Goal: Information Seeking & Learning: Learn about a topic

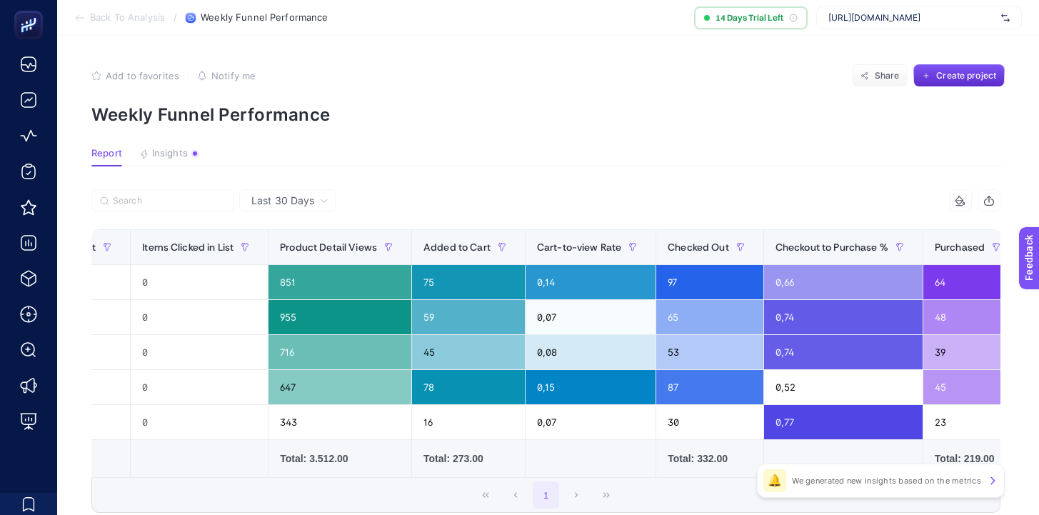
scroll to position [0, 363]
click at [485, 168] on article "Add to favorites false Notify me Share Create project Weekly Funnel Performance…" at bounding box center [548, 331] width 982 height 591
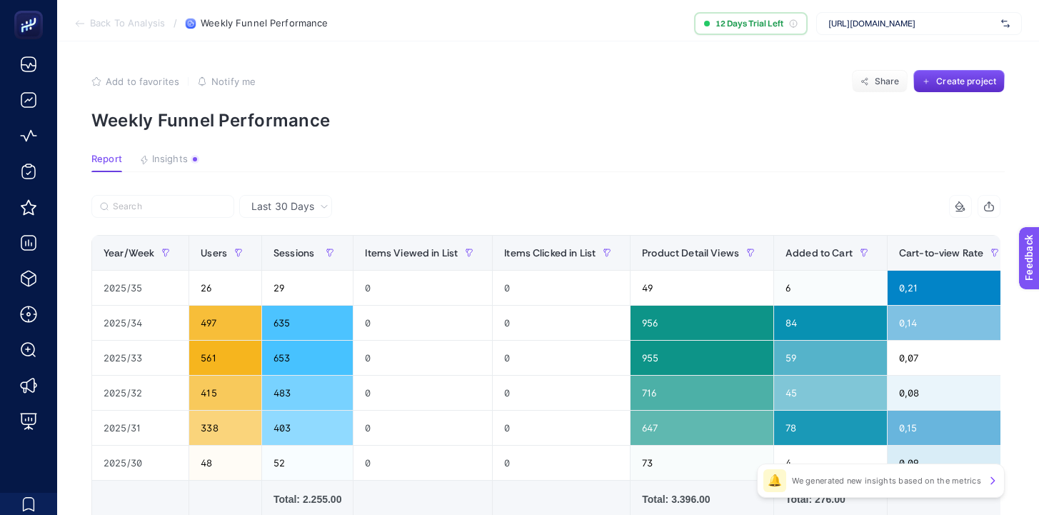
click at [461, 138] on article "Add to favorites false Notify me Share Create project Weekly Funnel Performance…" at bounding box center [548, 354] width 982 height 626
click at [535, 122] on p "Weekly Funnel Performance" at bounding box center [547, 120] width 913 height 21
click at [493, 139] on article "Add to favorites false Notify me Share Create project Weekly Funnel Performance…" at bounding box center [548, 354] width 982 height 626
click at [411, 327] on div "0" at bounding box center [422, 323] width 139 height 34
click at [437, 140] on article "Add to favorites false Notify me Share Create project Weekly Funnel Performance…" at bounding box center [548, 354] width 982 height 626
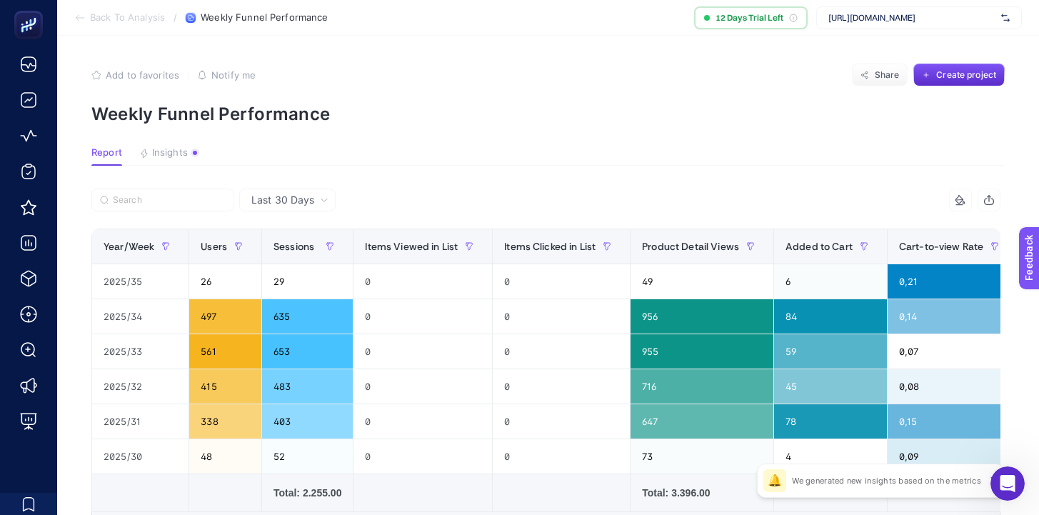
scroll to position [0, 579]
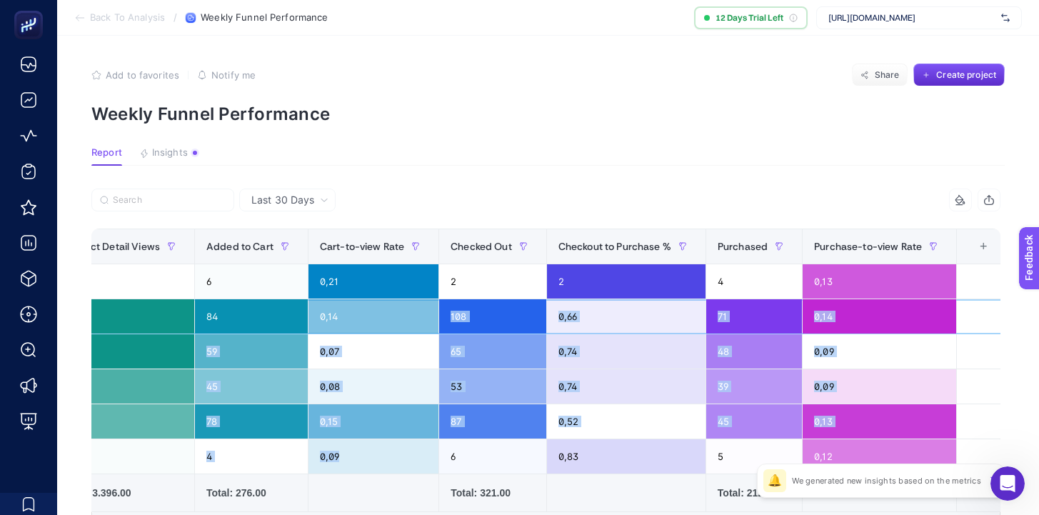
drag, startPoint x: 508, startPoint y: 311, endPoint x: 523, endPoint y: 445, distance: 134.4
click at [523, 445] on tbody "2025/35 26 29 0 0 49 6 0,21 2 2 4 0,13 2025/34 497 635 0 0 956 84 0,14 108 0,66…" at bounding box center [261, 369] width 1496 height 210
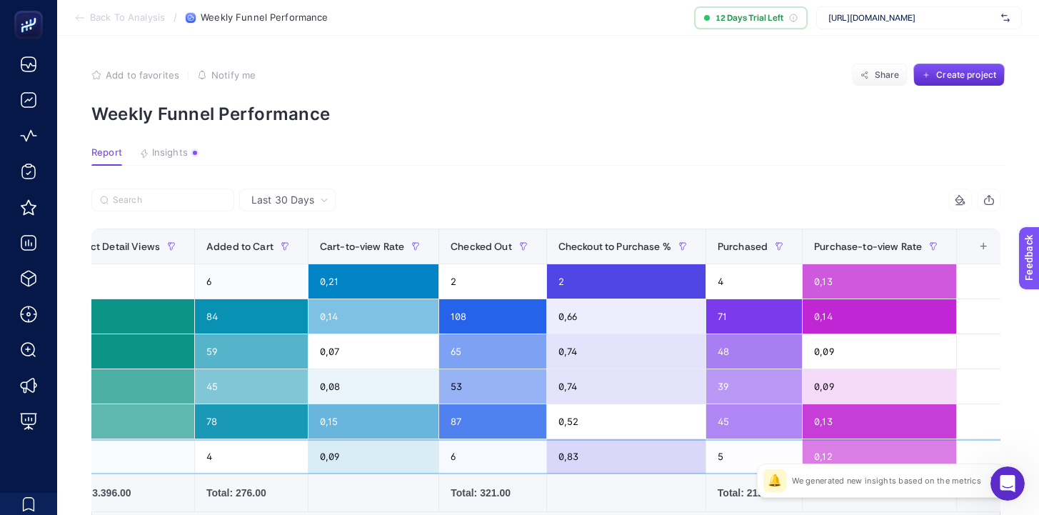
click at [522, 460] on div "6" at bounding box center [492, 456] width 107 height 34
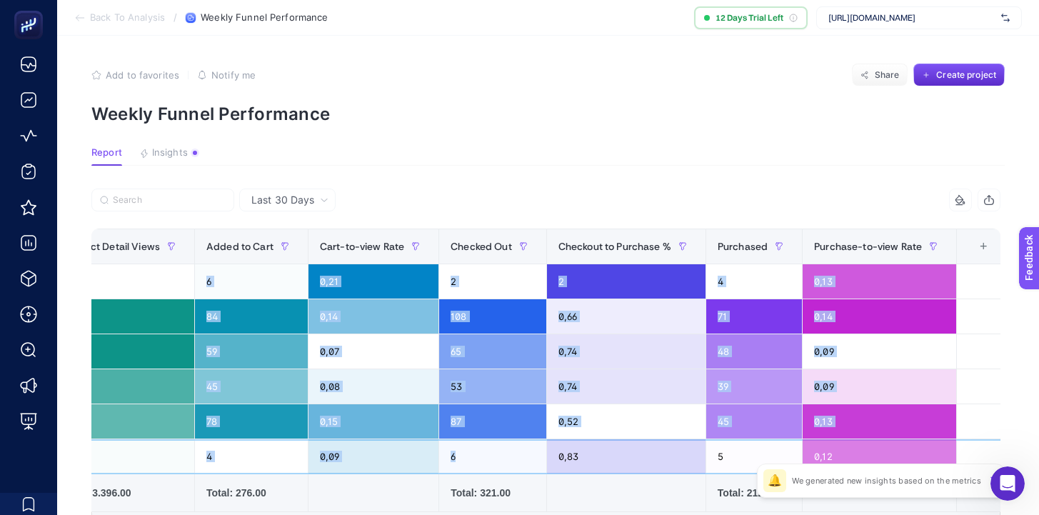
drag, startPoint x: 500, startPoint y: 440, endPoint x: 448, endPoint y: 250, distance: 196.8
click at [448, 250] on table "Year/Week Users Sessions Items Viewed in List Items Clicked in List Product Det…" at bounding box center [260, 369] width 1497 height 283
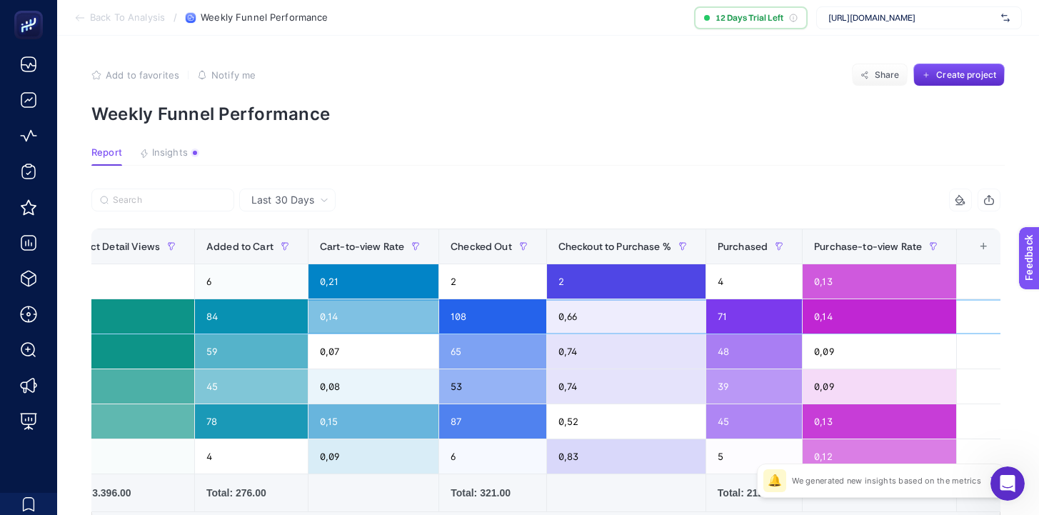
drag, startPoint x: 458, startPoint y: 298, endPoint x: 451, endPoint y: 277, distance: 22.6
click at [458, 298] on tbody "2025/35 26 29 0 0 49 6 0,21 2 2 4 0,13 2025/34 497 635 0 0 956 84 0,14 108 0,66…" at bounding box center [261, 369] width 1496 height 210
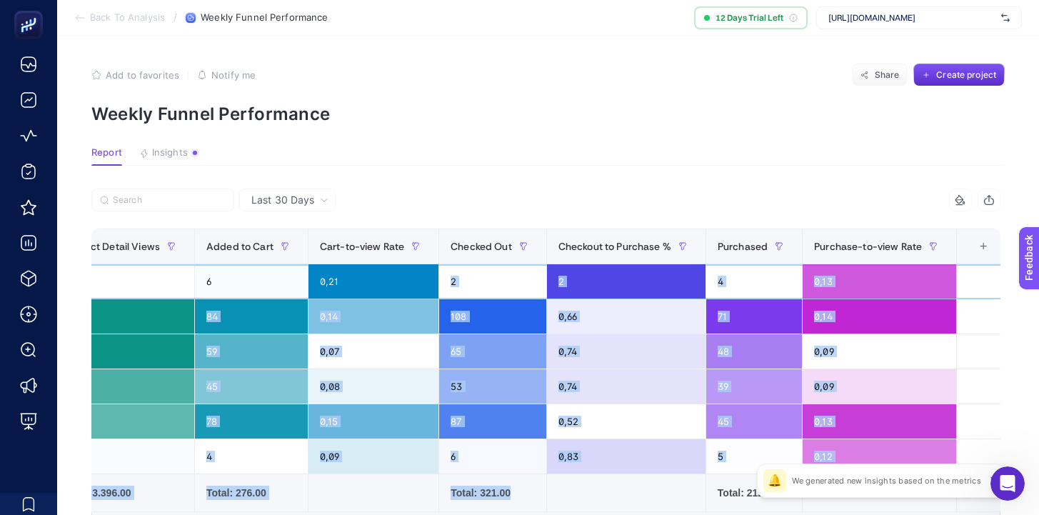
drag, startPoint x: 451, startPoint y: 275, endPoint x: 501, endPoint y: 503, distance: 233.2
click at [501, 503] on table "Year/Week Users Sessions Items Viewed in List Items Clicked in List Product Det…" at bounding box center [260, 369] width 1497 height 283
click at [501, 440] on div "6" at bounding box center [492, 456] width 107 height 34
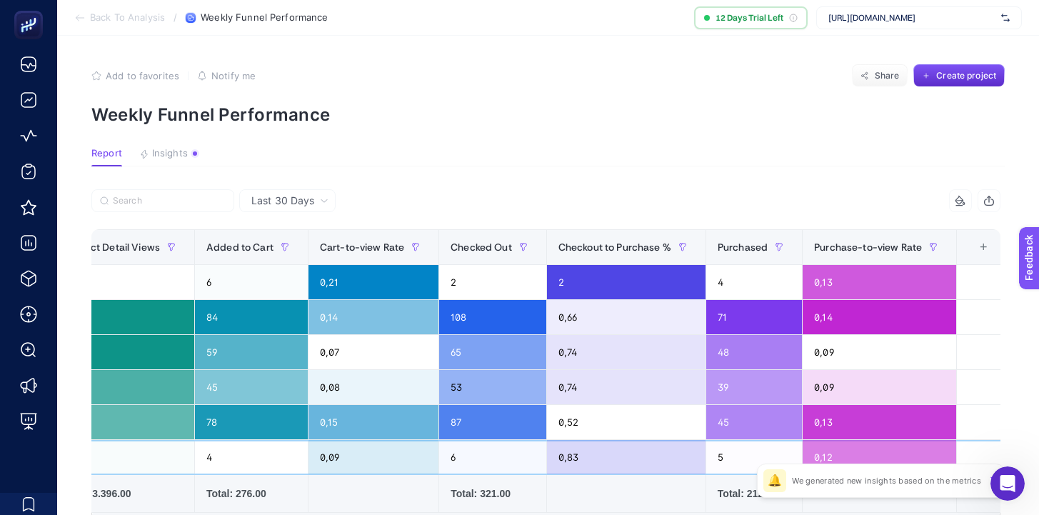
scroll to position [0, 0]
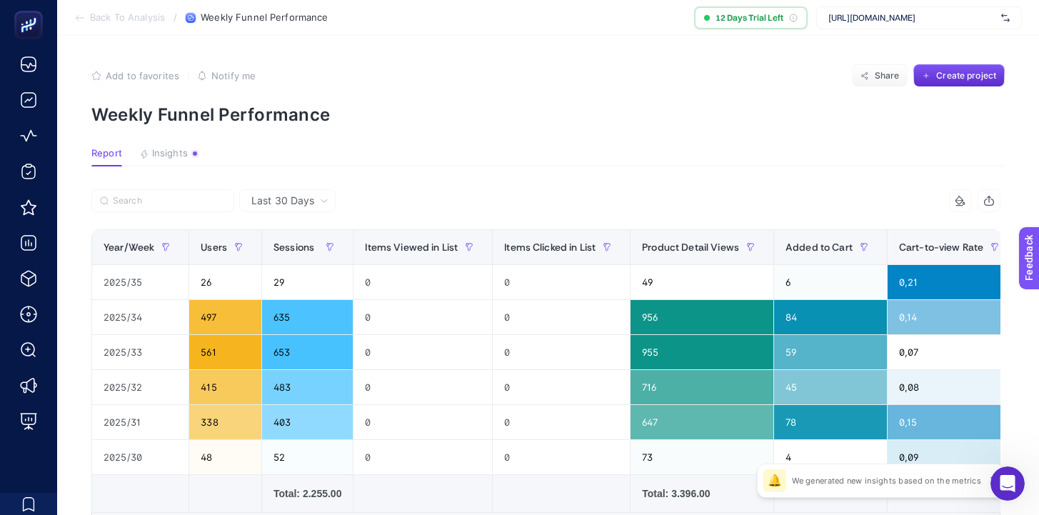
click at [523, 214] on div at bounding box center [318, 204] width 455 height 31
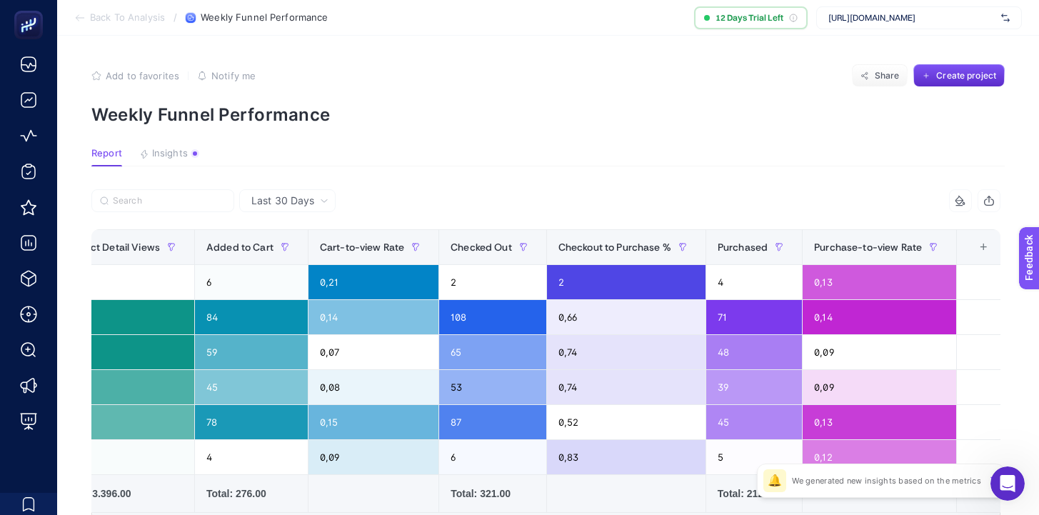
scroll to position [0, 6]
drag, startPoint x: 723, startPoint y: 279, endPoint x: 697, endPoint y: 276, distance: 26.0
click at [697, 276] on tr "2025/35 26 29 0 0 49 6 0,21 2 2 4 0,13" at bounding box center [261, 282] width 1496 height 35
click at [526, 106] on p "Weekly Funnel Performance" at bounding box center [547, 114] width 913 height 21
